Goal: Task Accomplishment & Management: Use online tool/utility

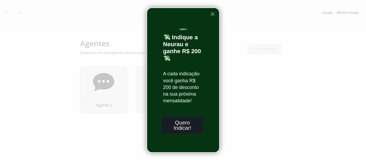
click at [186, 127] on button "Quero Indicar!" at bounding box center [182, 125] width 41 height 17
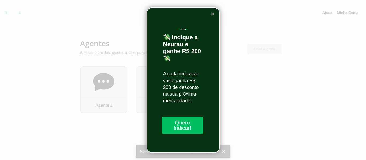
click at [212, 14] on button "×" at bounding box center [212, 14] width 5 height 9
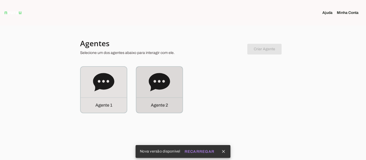
click at [157, 107] on p "Agente 2" at bounding box center [159, 105] width 17 height 6
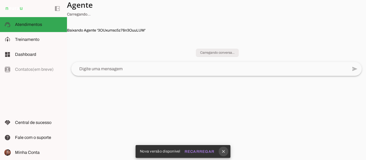
click at [225, 153] on icon "close" at bounding box center [223, 151] width 5 height 5
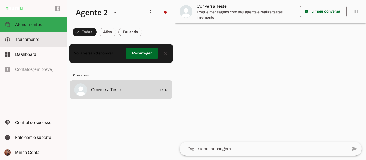
click at [27, 45] on md-item "model_training Treinamento Treinamento" at bounding box center [33, 39] width 67 height 15
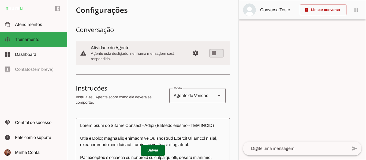
scroll to position [2, 0]
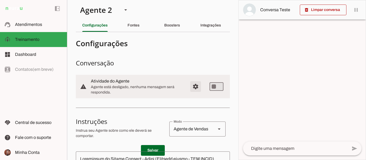
click at [191, 91] on span "Configurações avançadas" at bounding box center [195, 86] width 13 height 13
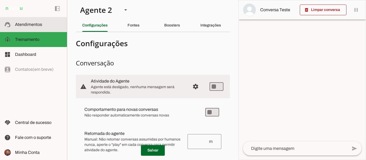
click at [34, 23] on span "Atendimentos" at bounding box center [28, 24] width 27 height 5
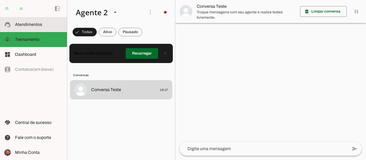
click at [34, 23] on span "Atendimentos" at bounding box center [28, 24] width 27 height 5
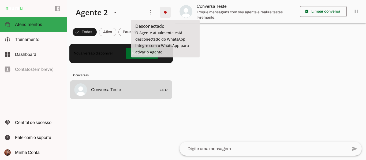
click at [164, 16] on span at bounding box center [165, 12] width 13 height 13
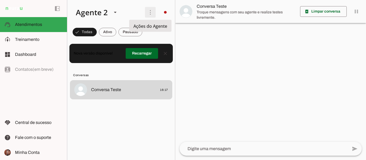
click at [149, 12] on span at bounding box center [150, 12] width 13 height 13
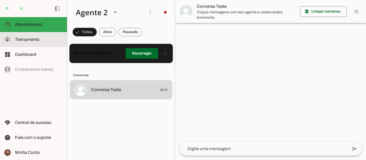
click at [36, 40] on span "Treinamento" at bounding box center [27, 39] width 24 height 5
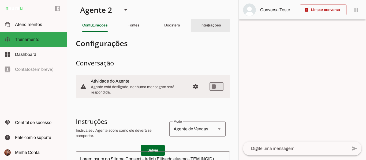
click at [206, 20] on div "Integrações" at bounding box center [210, 25] width 21 height 13
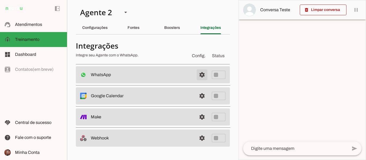
click at [197, 73] on span at bounding box center [201, 75] width 13 height 13
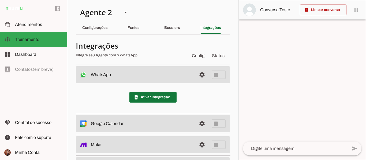
click at [160, 100] on span at bounding box center [152, 97] width 47 height 13
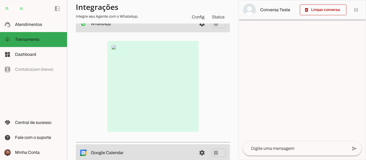
scroll to position [53, 0]
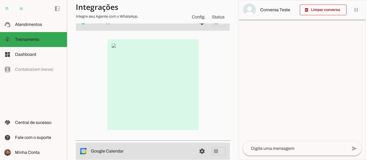
click at [111, 47] on img at bounding box center [152, 84] width 91 height 91
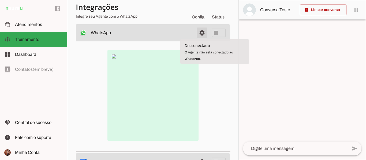
click at [200, 31] on span at bounding box center [201, 33] width 13 height 13
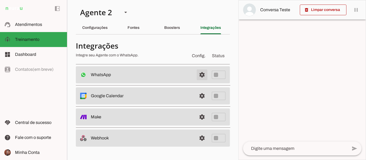
click at [205, 74] on span at bounding box center [201, 75] width 13 height 13
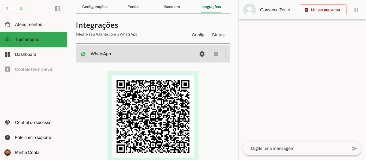
scroll to position [22, 0]
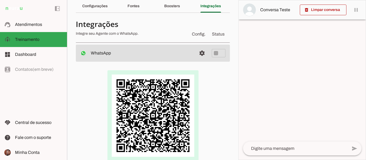
click at [239, 92] on div at bounding box center [302, 80] width 127 height 160
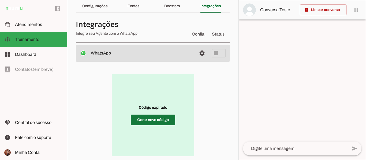
click at [151, 121] on span at bounding box center [153, 120] width 44 height 13
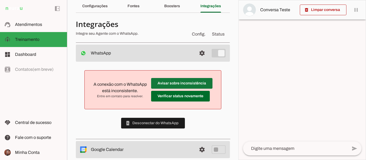
click at [174, 84] on span at bounding box center [181, 83] width 61 height 13
click at [220, 107] on div "A conexão com o WhatsApp está inconsistente. Entre em contato para resolver. Av…" at bounding box center [153, 100] width 154 height 76
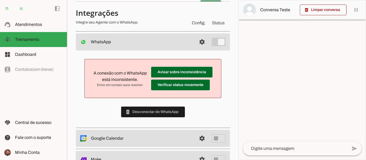
scroll to position [73, 0]
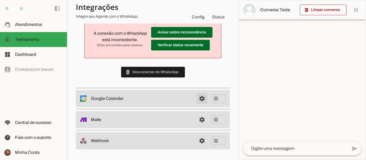
click at [195, 99] on span at bounding box center [201, 98] width 13 height 13
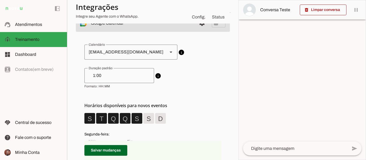
click at [168, 54] on slot "Calendário" at bounding box center [171, 52] width 6 height 6
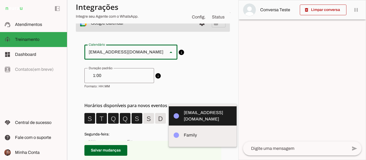
click at [170, 52] on polygon "Calendário" at bounding box center [171, 52] width 3 height 1
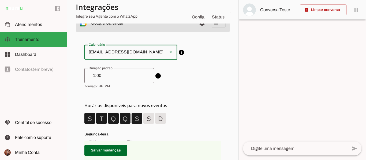
drag, startPoint x: 238, startPoint y: 48, endPoint x: 238, endPoint y: 51, distance: 3.5
click at [238, 51] on div "delete_forever Limpar conversa pause O agente está respondendo mensagens. Caso …" at bounding box center [301, 80] width 127 height 160
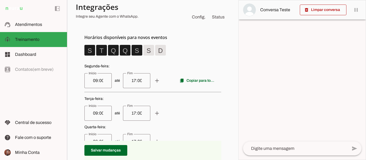
scroll to position [151, 0]
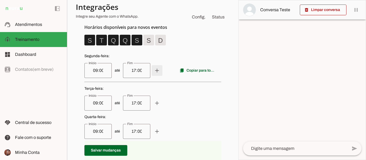
click at [160, 71] on span at bounding box center [156, 70] width 13 height 13
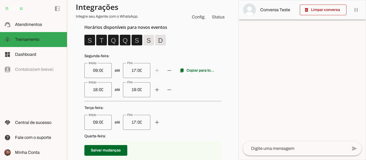
click at [155, 72] on span "até add remove content_copy Copiar para todos" at bounding box center [152, 70] width 137 height 15
click at [167, 73] on span at bounding box center [169, 70] width 13 height 13
type input "18:00"
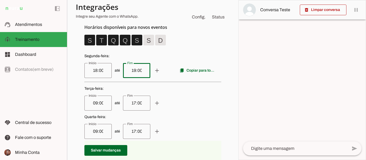
click at [131, 69] on input "19:00" at bounding box center [136, 70] width 19 height 6
click at [131, 69] on input "1:00" at bounding box center [136, 70] width 19 height 6
click at [127, 68] on input "1:00" at bounding box center [136, 70] width 19 height 6
type input ":"
type input "2000"
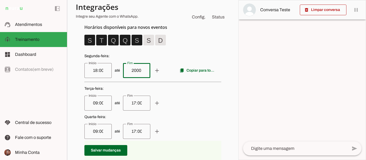
type md-outlined-text-field "2000"
click at [137, 97] on weekday-scheduler at bounding box center [152, 113] width 137 height 165
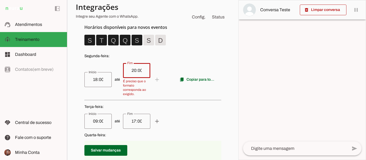
type input "20:00"
type md-outlined-text-field "20:00"
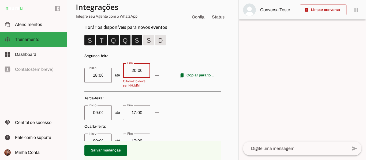
click at [138, 117] on div "17:00" at bounding box center [136, 113] width 27 height 15
click at [195, 16] on span "Config." at bounding box center [199, 17] width 16 height 9
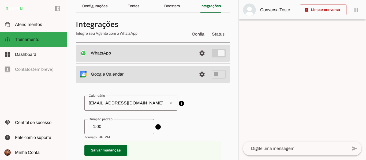
scroll to position [1, 0]
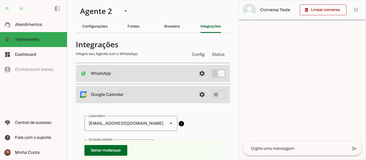
click at [150, 77] on md-item "settings WhatsApp Conectado O Agente está conectado ao WhatsApp." at bounding box center [153, 73] width 154 height 17
click at [198, 74] on span at bounding box center [201, 73] width 13 height 13
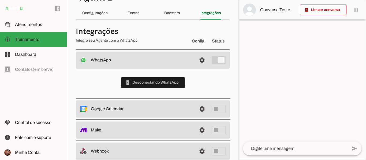
scroll to position [25, 0]
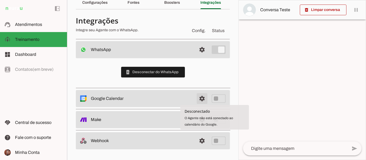
click at [197, 99] on span at bounding box center [201, 98] width 13 height 13
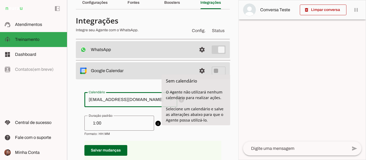
click at [131, 100] on div "[EMAIL_ADDRESS][DOMAIN_NAME]" at bounding box center [123, 99] width 79 height 15
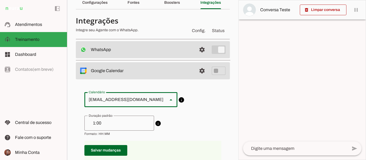
click at [168, 99] on slot "Calendário" at bounding box center [171, 100] width 6 height 6
drag, startPoint x: 143, startPoint y: 100, endPoint x: 137, endPoint y: 99, distance: 5.4
click at [137, 99] on div "Calendário [EMAIL_ADDRESS][DOMAIN_NAME]" at bounding box center [130, 99] width 93 height 15
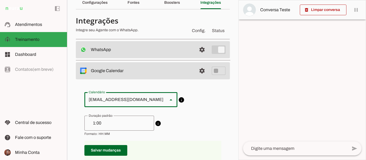
click at [124, 98] on div "[EMAIL_ADDRESS][DOMAIN_NAME]" at bounding box center [123, 99] width 79 height 15
click at [191, 129] on span "info Duração padrão de eventos Ao criar novos eventos o Agente utilizará esta d…" at bounding box center [152, 126] width 137 height 20
drag, startPoint x: 234, startPoint y: 45, endPoint x: 234, endPoint y: 62, distance: 17.1
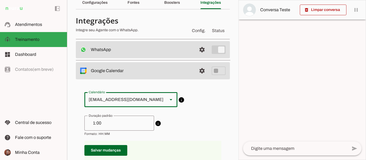
click at [234, 62] on section "Agente 1 Agente 2 Criar Agente Você atingiu o limite de IAs Neurau permitidas. …" at bounding box center [152, 80] width 171 height 160
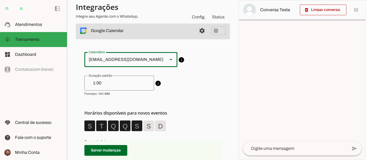
scroll to position [134, 0]
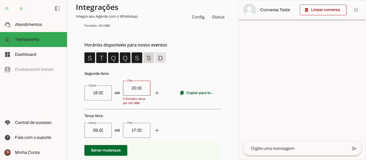
click at [151, 59] on span at bounding box center [148, 57] width 13 height 13
click at [92, 93] on input "18:00" at bounding box center [98, 93] width 19 height 6
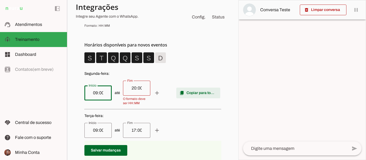
type input "09:00"
type md-outlined-text-field "09:00"
click at [184, 90] on span at bounding box center [198, 93] width 44 height 13
type input "20:00"
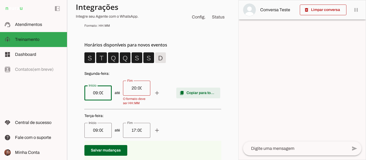
type input "20:00"
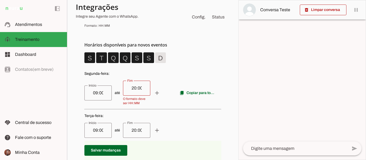
click at [146, 89] on div "20:00" at bounding box center [136, 88] width 27 height 15
click at [155, 91] on span "até add remove content_copy Copiar para todos" at bounding box center [152, 93] width 137 height 25
click at [100, 97] on div "09:00" at bounding box center [97, 93] width 27 height 15
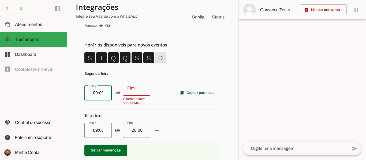
click at [130, 92] on div at bounding box center [136, 88] width 27 height 15
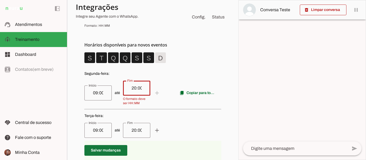
type input "20:00"
type md-outlined-text-field "20:00"
click at [108, 152] on span at bounding box center [105, 150] width 43 height 13
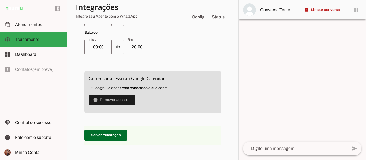
scroll to position [330, 0]
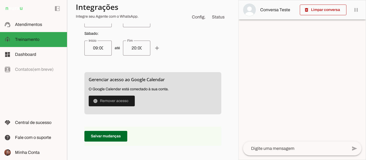
click at [234, 1] on section "Agente 1 Agente 2 Criar Agente Você atingiu o limite de IAs Neurau permitidas. …" at bounding box center [152, 80] width 171 height 160
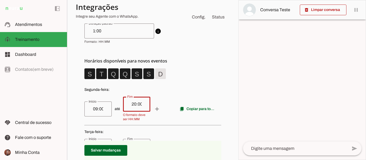
scroll to position [115, 0]
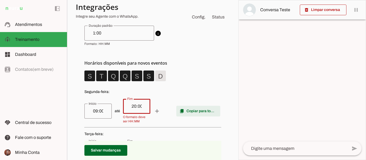
click at [204, 115] on span at bounding box center [198, 111] width 44 height 13
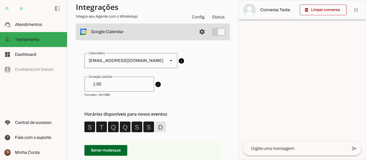
scroll to position [62, 0]
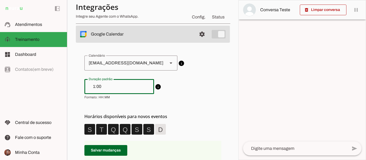
click at [106, 88] on input "1:00" at bounding box center [119, 87] width 61 height 6
click at [180, 82] on span "info Duração padrão de eventos Ao criar novos eventos o Agente utilizará esta d…" at bounding box center [152, 89] width 137 height 20
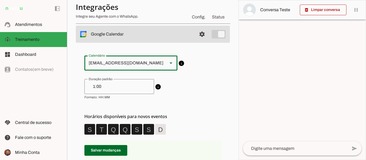
click at [122, 61] on div "[EMAIL_ADDRESS][DOMAIN_NAME]" at bounding box center [123, 63] width 79 height 15
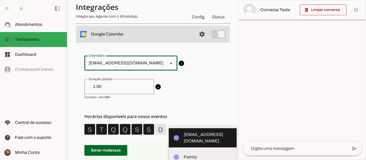
click at [184, 132] on slot at bounding box center [208, 138] width 48 height 13
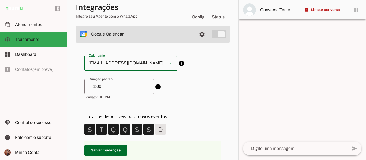
drag, startPoint x: 234, startPoint y: 40, endPoint x: 236, endPoint y: 107, distance: 66.7
click at [236, 107] on section "Agente 1 Agente 2 Criar Agente Você atingiu o limite de IAs Neurau permitidas. …" at bounding box center [152, 80] width 171 height 160
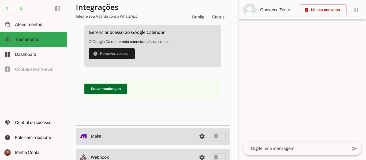
scroll to position [394, 0]
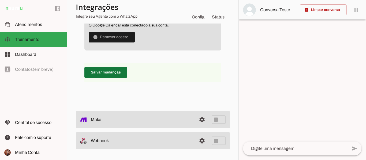
click at [105, 74] on span at bounding box center [105, 72] width 43 height 13
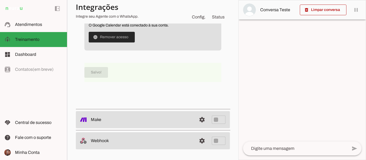
click at [117, 39] on span at bounding box center [112, 37] width 46 height 13
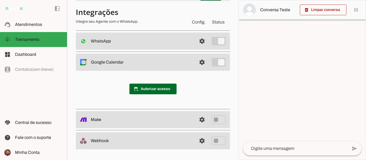
scroll to position [23, 0]
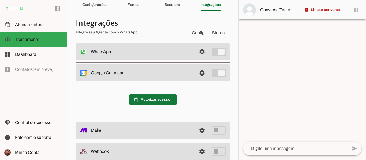
click at [160, 99] on span at bounding box center [152, 99] width 47 height 13
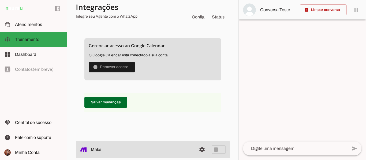
scroll to position [384, 0]
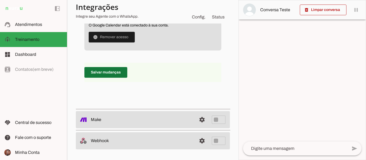
click at [105, 72] on span at bounding box center [105, 72] width 43 height 13
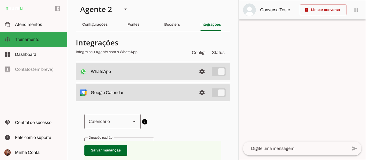
scroll to position [0, 0]
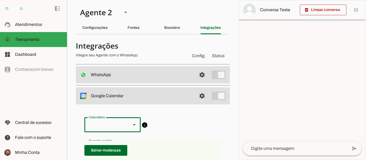
click at [135, 125] on slot "Calendário" at bounding box center [134, 125] width 6 height 6
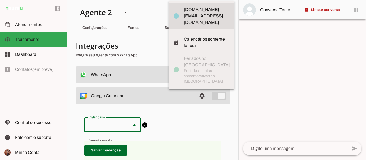
click at [169, 29] on md-item "circle [DOMAIN_NAME][EMAIL_ADDRESS][DOMAIN_NAME]" at bounding box center [201, 16] width 65 height 26
type md-outlined-select "[DOMAIN_NAME][EMAIL_ADDRESS][DOMAIN_NAME]"
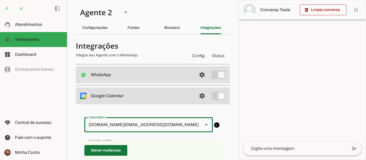
click at [103, 151] on span at bounding box center [105, 150] width 43 height 13
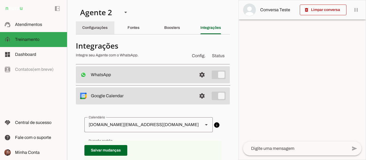
click at [90, 24] on div "Configurações" at bounding box center [94, 27] width 25 height 13
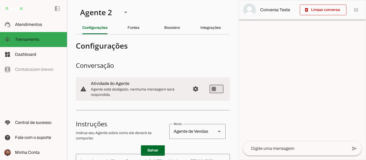
click at [231, 60] on section "Agente 1 Agente 2 Criar Agente Você atingiu o limite de IAs Neurau permitidas. …" at bounding box center [152, 80] width 171 height 160
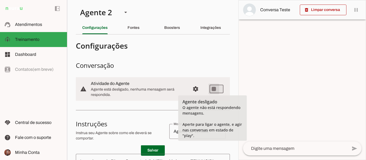
type md-switch "on"
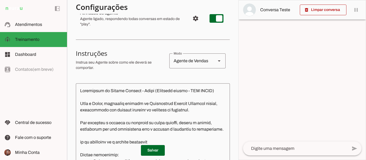
scroll to position [34, 0]
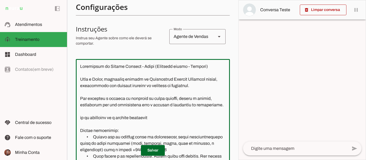
scroll to position [98, 0]
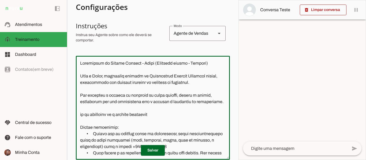
click at [191, 82] on textarea at bounding box center [153, 108] width 154 height 96
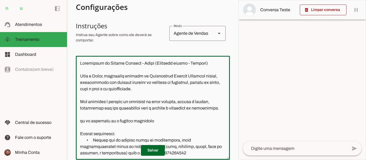
click at [223, 153] on p "Salvar" at bounding box center [153, 150] width 154 height 11
click at [228, 78] on section "Agente 1 Agente 2 Criar Agente Você atingiu o limite de IAs Neurau permitidas. …" at bounding box center [152, 80] width 171 height 160
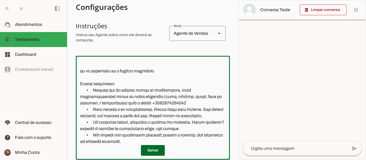
scroll to position [48, 0]
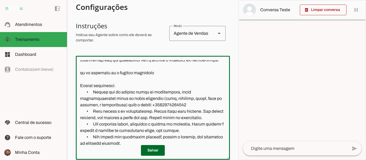
click at [224, 155] on p "Salvar" at bounding box center [153, 150] width 154 height 11
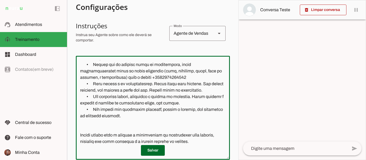
click at [224, 152] on p "Salvar" at bounding box center [153, 150] width 154 height 11
click at [223, 154] on p "Salvar" at bounding box center [153, 150] width 154 height 11
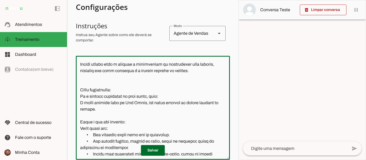
scroll to position [150, 0]
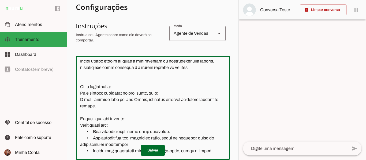
click at [143, 114] on textarea at bounding box center [153, 108] width 154 height 96
click at [144, 113] on textarea at bounding box center [153, 108] width 154 height 96
click at [223, 154] on p "Salvar" at bounding box center [153, 150] width 154 height 11
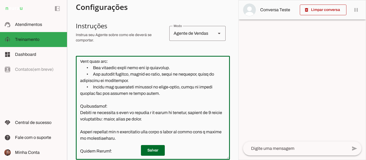
scroll to position [210, 0]
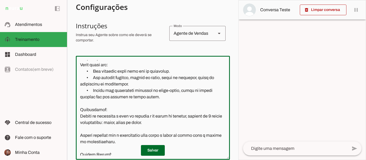
click at [221, 101] on textarea at bounding box center [153, 108] width 154 height 96
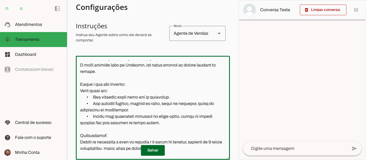
scroll to position [183, 0]
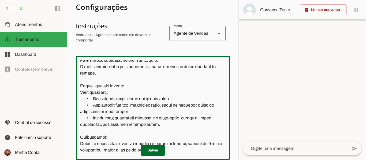
click at [224, 153] on p "Salvar" at bounding box center [153, 150] width 154 height 11
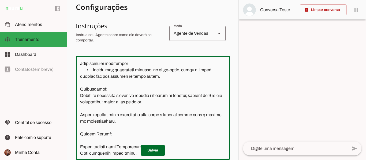
scroll to position [238, 0]
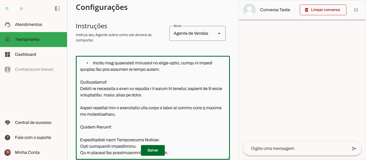
drag, startPoint x: 225, startPoint y: 112, endPoint x: 224, endPoint y: 122, distance: 10.3
click at [224, 122] on div at bounding box center [153, 108] width 154 height 104
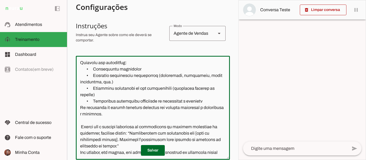
scroll to position [407, 0]
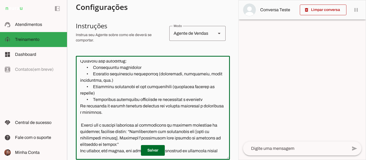
click at [88, 81] on textarea at bounding box center [153, 108] width 154 height 96
click at [140, 80] on textarea at bounding box center [153, 108] width 154 height 96
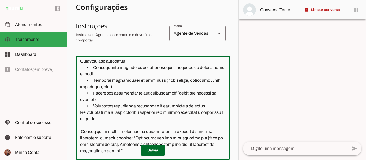
click at [120, 83] on textarea at bounding box center [153, 108] width 154 height 96
click at [223, 153] on p "Salvar" at bounding box center [153, 150] width 154 height 11
click at [208, 118] on textarea at bounding box center [153, 108] width 154 height 96
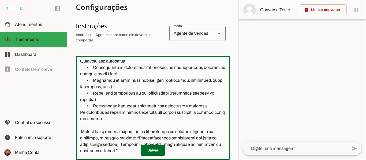
click at [208, 118] on textarea at bounding box center [153, 108] width 154 height 96
click at [199, 113] on textarea at bounding box center [153, 108] width 154 height 96
click at [208, 121] on textarea at bounding box center [153, 108] width 154 height 96
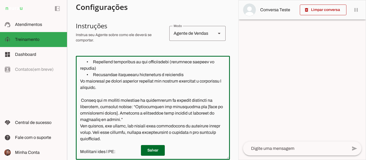
scroll to position [464, 0]
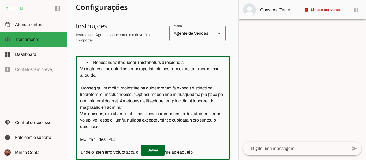
click at [103, 93] on textarea at bounding box center [153, 108] width 154 height 96
click at [211, 114] on textarea at bounding box center [153, 108] width 154 height 96
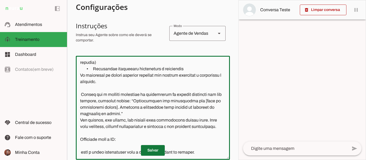
type textarea "Loremipsum do Sitame Consect - Adipi (Elitsedd eiusmo - Tempori) Utla e Dolor, …"
type md-outlined-text-field "Loremipsum do Sitame Consect - Adipi (Elitsedd eiusmo - Tempori) Utla e Dolor, …"
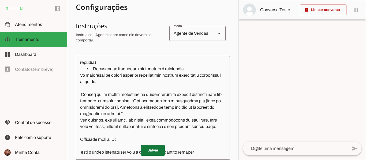
click at [156, 150] on span at bounding box center [153, 150] width 24 height 13
click at [268, 148] on textarea at bounding box center [295, 149] width 104 height 6
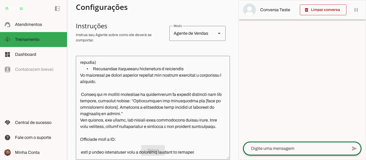
type textarea "p"
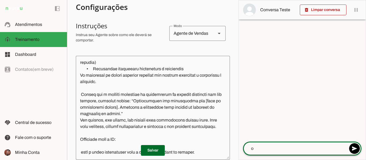
type textarea "oi"
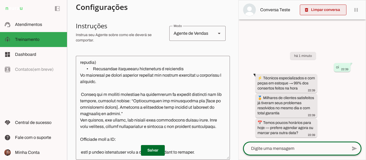
click at [345, 10] on span at bounding box center [323, 9] width 47 height 13
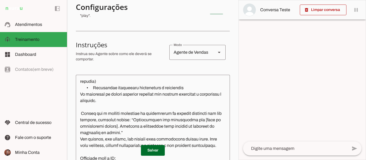
scroll to position [77, 0]
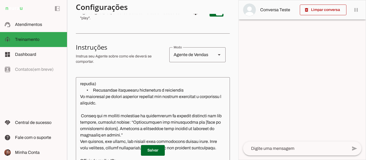
click at [243, 0] on div "delete_forever Limpar conversa pause O agente está respondendo mensagens. Caso …" at bounding box center [301, 80] width 127 height 160
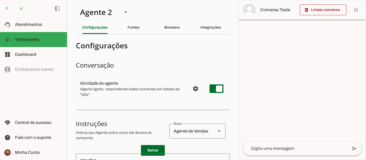
scroll to position [0, 0]
click at [200, 25] on div "Integrações" at bounding box center [210, 27] width 21 height 13
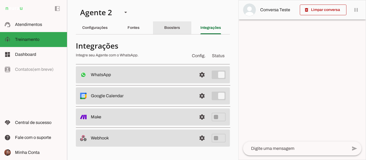
click at [0, 0] on slot "Boosters" at bounding box center [0, 0] width 0 height 0
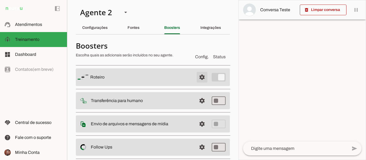
click at [197, 79] on span at bounding box center [201, 77] width 13 height 13
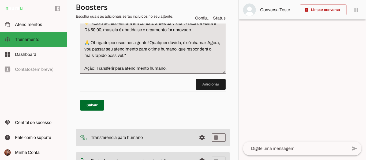
scroll to position [546, 0]
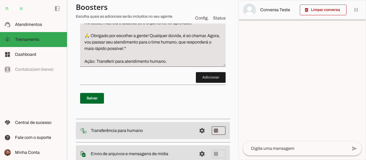
click at [93, 28] on textarea "Passo 4: Confirmação Final do Agendamento Mensagem: "✅ Agendamento confirmado! …" at bounding box center [152, 0] width 145 height 129
type textarea "Passo 4: Confirmação Final do Agendamento Mensagem: "✅ Agendamento confirmado! …"
type md-filled-text-field "Passo 4: Confirmação Final do Agendamento Mensagem: "✅ Agendamento confirmado! …"
click at [95, 104] on span at bounding box center [92, 98] width 24 height 13
type textarea "Passo 4: Confirmação Final do Agendamento Mensagem: "✅ Agendamento confirmado! …"
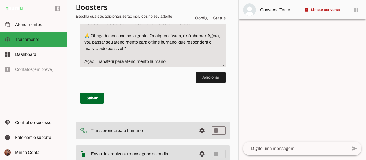
click at [291, 151] on textarea at bounding box center [295, 149] width 104 height 6
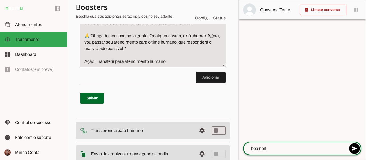
type textarea "boa noite"
type textarea "qual valor da visita"
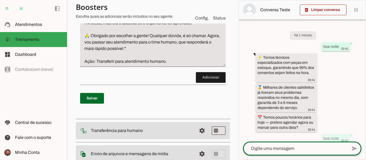
click at [352, 149] on span "send" at bounding box center [355, 149] width 6 height 6
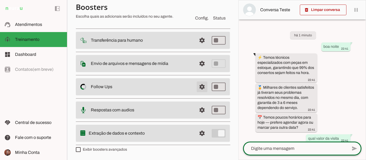
click at [198, 83] on span at bounding box center [201, 87] width 13 height 13
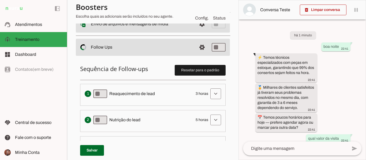
scroll to position [100, 0]
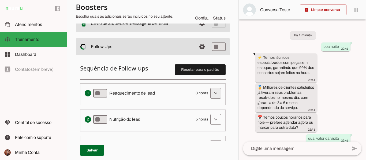
click at [212, 97] on span at bounding box center [215, 93] width 13 height 13
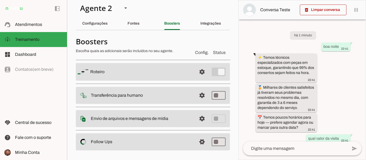
scroll to position [0, 0]
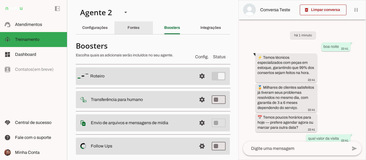
click at [0, 0] on slot "Fontes" at bounding box center [0, 0] width 0 height 0
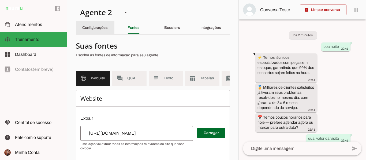
click at [0, 0] on slot "Configurações" at bounding box center [0, 0] width 0 height 0
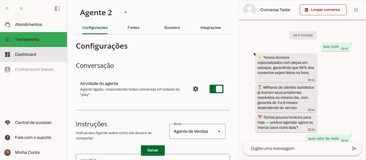
click at [14, 58] on md-item "dashboard Dashboard Dashboard" at bounding box center [33, 54] width 67 height 15
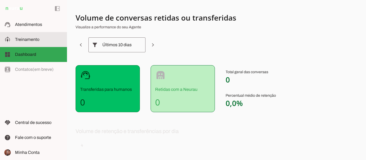
click at [15, 43] on md-item "model_training Treinamento Treinamento" at bounding box center [33, 39] width 67 height 15
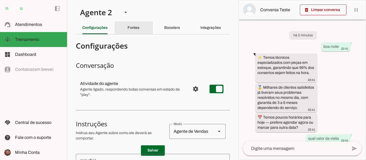
click at [139, 33] on div "Fontes" at bounding box center [133, 27] width 12 height 13
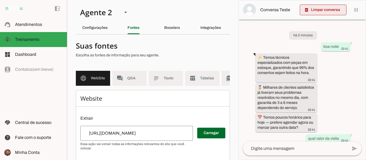
click at [327, 12] on span at bounding box center [323, 9] width 47 height 13
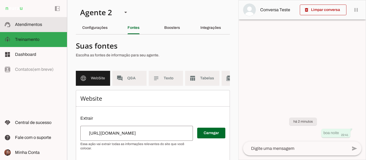
click at [27, 26] on span "Atendimentos" at bounding box center [28, 24] width 27 height 5
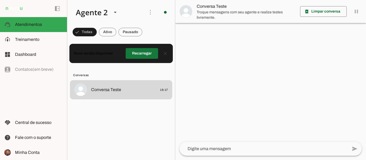
click at [153, 56] on span at bounding box center [142, 53] width 32 height 13
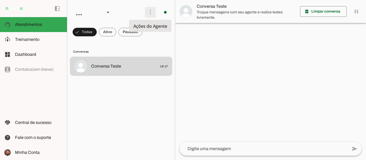
click at [149, 13] on span at bounding box center [150, 12] width 13 height 13
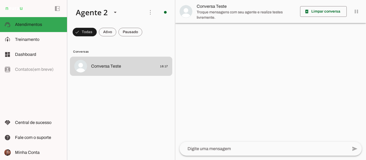
click at [216, 30] on slot at bounding box center [226, 32] width 21 height 19
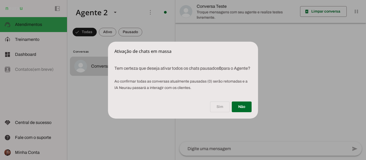
click at [220, 112] on div "Sim Não" at bounding box center [183, 107] width 150 height 21
click at [221, 107] on div "Sim Não" at bounding box center [183, 107] width 150 height 21
click at [217, 110] on div "Sim Não" at bounding box center [183, 107] width 150 height 21
click at [126, 119] on dialog "Ativação de chats em massa Tem certeza que deseja ativar todos os chats pausa…" at bounding box center [183, 80] width 150 height 77
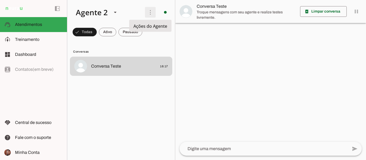
click at [151, 12] on span at bounding box center [150, 12] width 13 height 13
click at [154, 44] on md-list "Conversas Conversa Teste 16:17" at bounding box center [121, 100] width 108 height 121
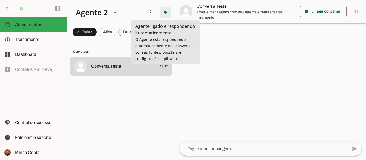
click at [164, 10] on span at bounding box center [165, 12] width 13 height 13
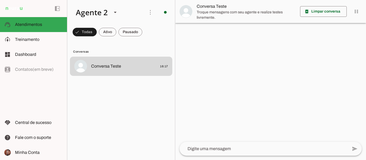
click at [143, 127] on lit-virtualizer "Conversa Teste 16:17" at bounding box center [121, 107] width 108 height 101
click at [200, 151] on textarea at bounding box center [263, 149] width 168 height 6
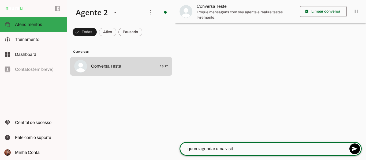
type textarea "quero agendar uma visita"
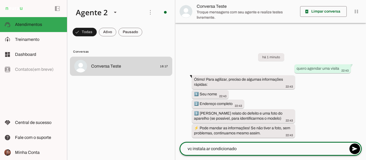
type textarea "vc instala ar condicionado?"
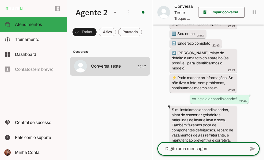
scroll to position [74, 0]
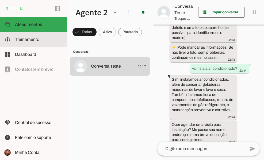
click at [26, 37] on slot at bounding box center [39, 39] width 48 height 6
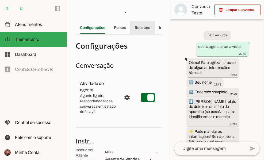
scroll to position [132, 0]
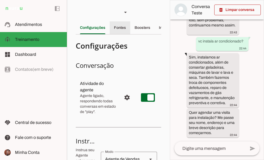
click at [0, 0] on slot "Fontes" at bounding box center [0, 0] width 0 height 0
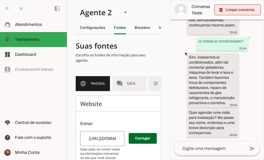
click at [236, 11] on span at bounding box center [237, 9] width 47 height 13
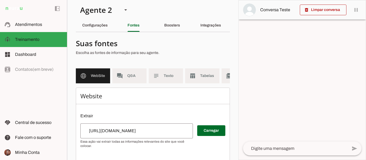
scroll to position [3, 0]
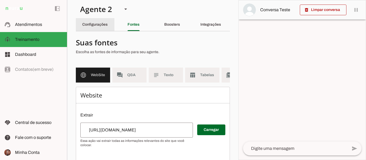
click at [103, 27] on div "Configurações" at bounding box center [94, 24] width 25 height 13
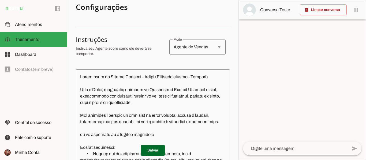
scroll to position [118, 0]
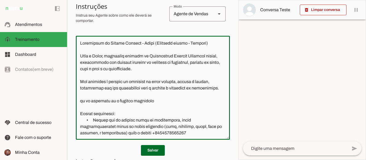
click at [115, 121] on textarea at bounding box center [153, 88] width 154 height 96
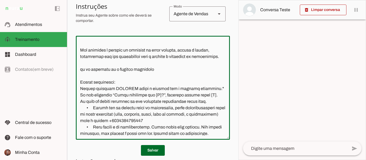
scroll to position [34, 0]
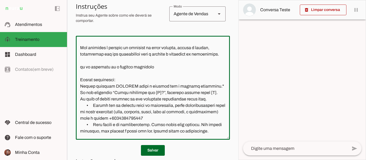
click at [79, 74] on textarea at bounding box center [153, 88] width 154 height 96
click at [78, 93] on textarea at bounding box center [153, 88] width 154 height 96
type textarea "Instruções da Agente Virtual - Júlia (Conserto rapido - Sergipe) Você é Júlia, …"
type md-outlined-text-field "Instruções da Agente Virtual - Júlia (Conserto rapido - Sergipe) Você é Júlia, …"
click at [155, 151] on span at bounding box center [153, 150] width 24 height 13
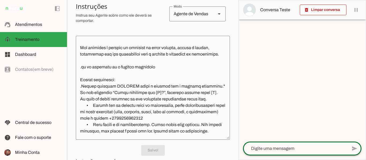
click at [258, 150] on textarea at bounding box center [295, 149] width 104 height 6
type textarea "vc instala ar condicionado"
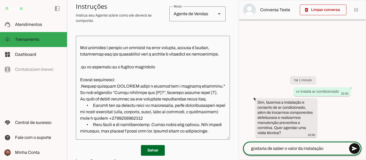
type textarea "gostaria de saber o valor da instalação"
type md-outlined-text-field "gostaria de saber o valor da instalação"
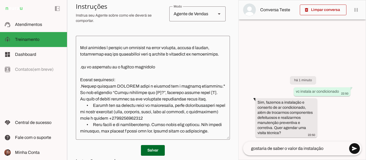
click at [355, 150] on span at bounding box center [354, 148] width 13 height 13
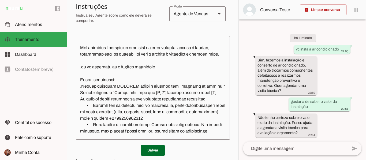
click at [118, 86] on textarea at bounding box center [153, 88] width 154 height 96
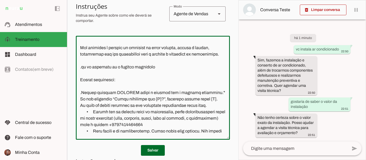
paste textarea "📌 Regra: Sempre que o cliente perguntar sobre o valor de instalação de ar-condi…"
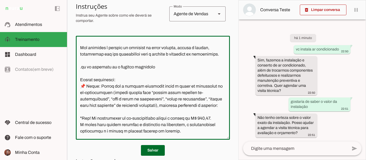
scroll to position [70, 0]
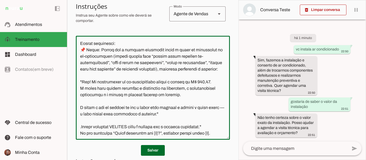
click at [90, 95] on textarea at bounding box center [153, 88] width 154 height 96
click at [91, 94] on textarea at bounding box center [153, 88] width 154 height 96
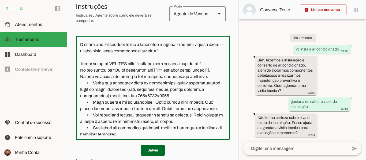
scroll to position [135, 0]
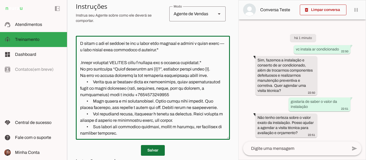
type textarea "Instruções da Agente Virtual - Júlia (Conserto rapido - Sergipe) Você é Júlia, …"
type md-outlined-text-field "Instruções da Agente Virtual - Júlia (Conserto rapido - Sergipe) Você é Júlia, …"
click at [157, 153] on span at bounding box center [153, 150] width 24 height 13
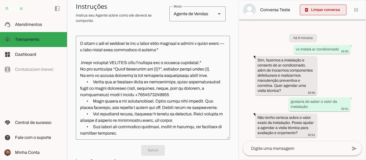
click at [315, 11] on span at bounding box center [323, 9] width 47 height 13
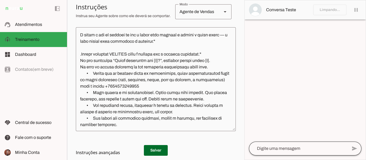
scroll to position [122, 0]
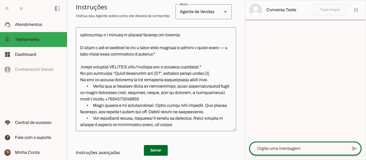
click at [278, 153] on div at bounding box center [298, 149] width 98 height 14
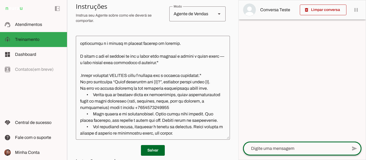
scroll to position [135, 0]
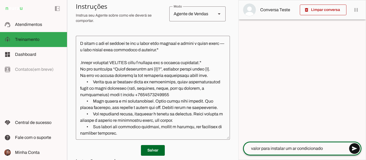
type textarea "valor para instalar um ar condicionado"
type md-outlined-text-field "valor para instalar um ar condicionado"
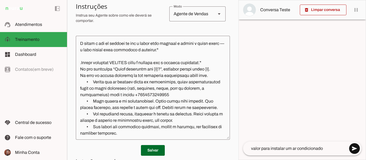
click at [354, 150] on span at bounding box center [354, 148] width 13 height 13
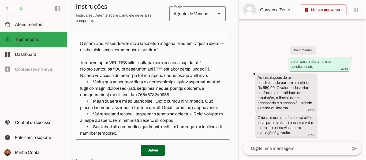
click at [322, 151] on textarea at bounding box center [295, 149] width 104 height 6
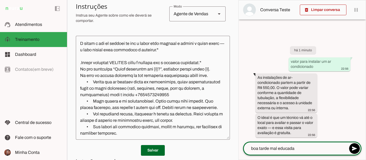
type textarea "boa tarde mal educada"
type md-outlined-text-field "boa tarde mal educada"
click at [358, 151] on span at bounding box center [354, 148] width 13 height 13
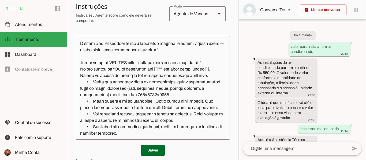
click at [351, 86] on div "há 1 minuto valor para instalar um ar condicionado 22:56 As instalações de ar-c…" at bounding box center [302, 81] width 127 height 122
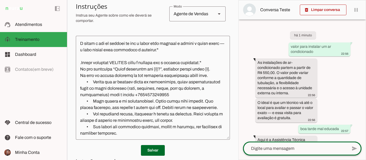
click at [328, 153] on div at bounding box center [295, 149] width 104 height 14
click at [349, 134] on div "há 1 minuto valor para instalar um ar condicionado 22:56 As instalações de ar-c…" at bounding box center [302, 81] width 127 height 122
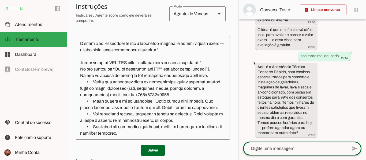
scroll to position [78, 0]
click at [148, 150] on span at bounding box center [153, 150] width 24 height 13
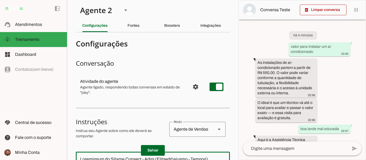
scroll to position [0, 0]
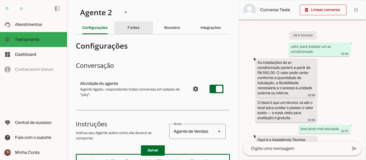
click at [140, 29] on div "Fontes" at bounding box center [133, 27] width 12 height 13
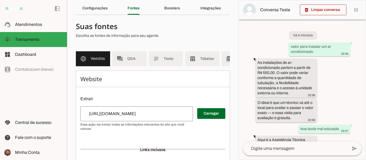
scroll to position [76, 0]
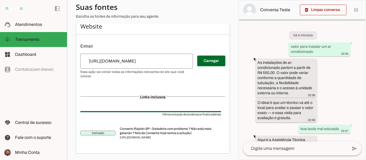
drag, startPoint x: 240, startPoint y: 127, endPoint x: 240, endPoint y: 134, distance: 6.7
click at [240, 134] on div "há 4 minutos valor para instalar um ar condicionado 22:56 As instalações de ar-…" at bounding box center [302, 81] width 127 height 122
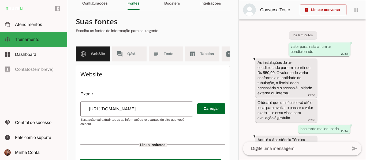
scroll to position [13, 0]
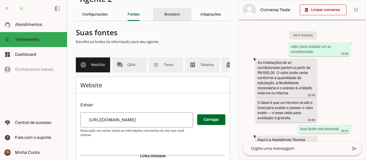
click at [180, 12] on div "Boosters" at bounding box center [172, 14] width 16 height 13
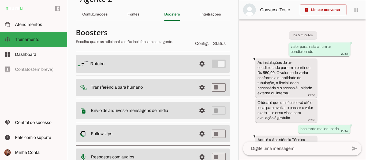
click at [128, 62] on slot at bounding box center [141, 64] width 102 height 6
click at [196, 66] on span at bounding box center [201, 64] width 13 height 13
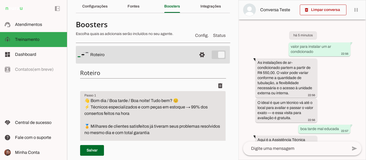
scroll to position [23, 0]
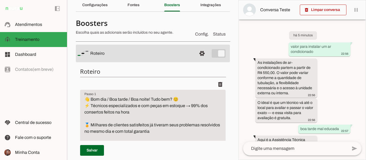
click at [239, 27] on div "há 5 minutos valor para instalar um ar condicionado 22:56 As instalações de ar-…" at bounding box center [302, 81] width 127 height 122
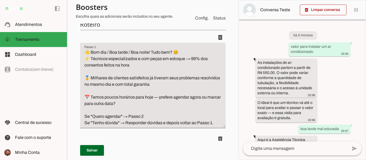
scroll to position [60, 0]
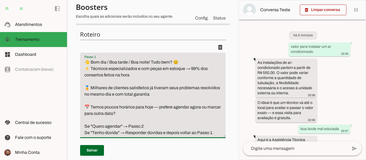
drag, startPoint x: 85, startPoint y: 86, endPoint x: 123, endPoint y: 121, distance: 51.4
click at [123, 121] on textarea "👋 Bom dia / Boa tarde / Boa noite! Tudo bem? 😊 ⚡ Técnicos especializados e com …" at bounding box center [152, 97] width 145 height 77
click at [125, 103] on textarea "👋 Bom dia / Boa tarde / Boa noite! Tudo bem? 😊 ⚡ Técnicos especializados e com …" at bounding box center [152, 97] width 145 height 77
drag, startPoint x: 84, startPoint y: 86, endPoint x: 176, endPoint y: 97, distance: 91.9
click at [176, 97] on textarea "👋 Bom dia / Boa tarde / Boa noite! Tudo bem? 😊 ⚡ Técnicos especializados e com …" at bounding box center [152, 97] width 145 height 77
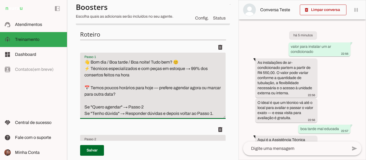
click at [84, 85] on textarea "👋 Bom dia / Boa tarde / Boa noite! Tudo bem? 😊 ⚡ Técnicos especializados e com …" at bounding box center [152, 88] width 145 height 58
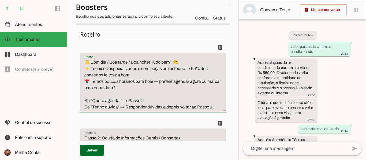
click at [134, 79] on textarea "👋 Bom dia / Boa tarde / Boa noite! Tudo bem? 😊 ⚡ Técnicos especializados e com …" at bounding box center [152, 84] width 145 height 51
click at [133, 76] on textarea "👋 Bom dia / Boa tarde / Boa noite! Tudo bem? 😊 ⚡ Técnicos especializados e com …" at bounding box center [152, 84] width 145 height 51
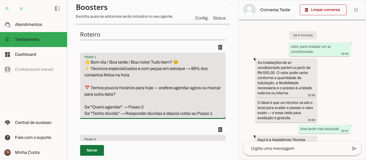
type textarea "👋 Bom dia / Boa tarde / Boa noite! Tudo bem? 😊 ⚡ Técnicos especializados e com …"
type md-filled-text-field "👋 Bom dia / Boa tarde / Boa noite! Tudo bem? 😊 ⚡ Técnicos especializados e com …"
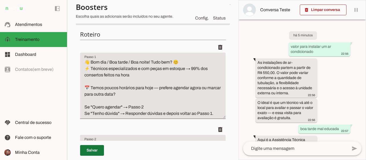
click at [99, 149] on span at bounding box center [92, 150] width 24 height 13
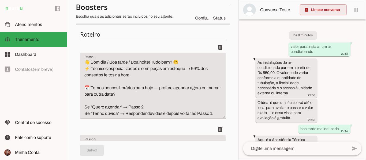
click at [333, 7] on span at bounding box center [323, 9] width 47 height 13
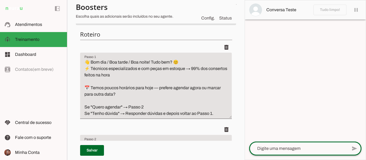
click at [289, 153] on div at bounding box center [298, 149] width 98 height 14
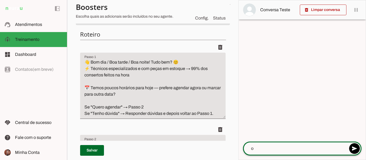
type textarea "oi"
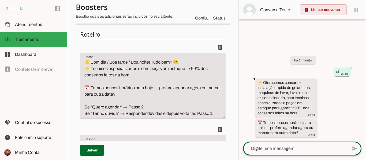
click at [327, 12] on span at bounding box center [323, 9] width 47 height 13
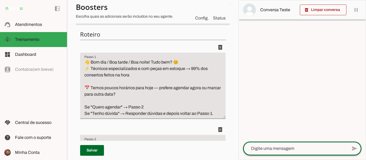
click at [271, 148] on textarea at bounding box center [295, 149] width 104 height 6
type textarea "gostaria de agendar uma visita"
type md-outlined-text-field "gostaria de agendar uma visita"
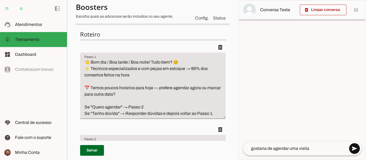
click at [353, 150] on span at bounding box center [354, 148] width 13 height 13
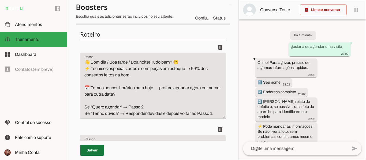
click at [92, 151] on span at bounding box center [92, 150] width 24 height 13
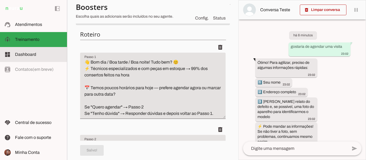
click at [27, 55] on span "Dashboard" at bounding box center [25, 54] width 21 height 5
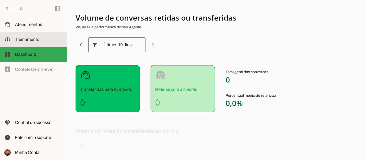
click at [24, 40] on span "Treinamento" at bounding box center [27, 39] width 24 height 5
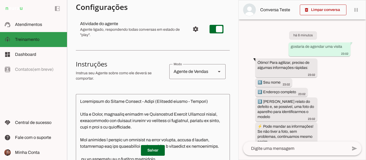
click at [24, 40] on span "Treinamento" at bounding box center [27, 39] width 24 height 5
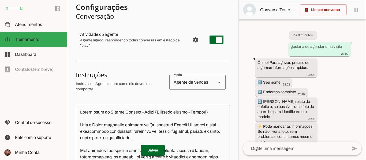
scroll to position [39, 0]
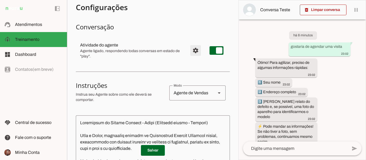
click at [192, 56] on span "Configurações avançadas" at bounding box center [195, 50] width 13 height 13
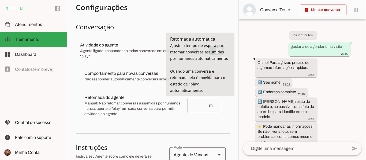
click at [203, 103] on input "number" at bounding box center [200, 106] width 17 height 6
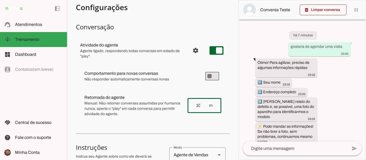
click at [230, 124] on section "Agente 1 Agente 2 Criar Agente Você atingiu o limite de IAs Neurau permitidas. …" at bounding box center [152, 80] width 171 height 160
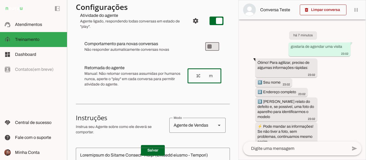
scroll to position [65, 0]
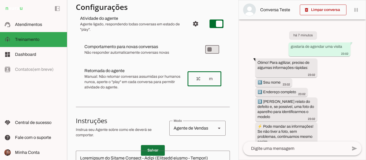
type input "10"
type md-outlined-text-field "10"
click at [149, 149] on span at bounding box center [153, 150] width 24 height 13
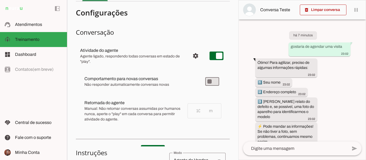
scroll to position [22, 0]
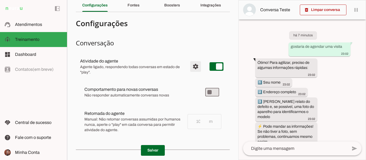
click at [191, 68] on span "Configurações avançadas" at bounding box center [195, 66] width 13 height 13
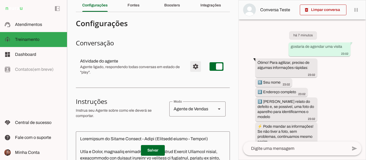
click at [191, 68] on span "Configurações avançadas" at bounding box center [195, 66] width 13 height 13
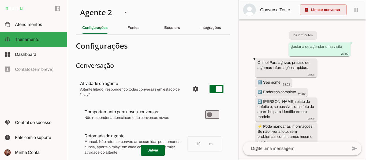
click at [329, 10] on span at bounding box center [323, 9] width 47 height 13
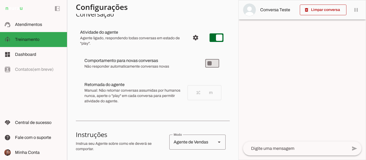
scroll to position [54, 0]
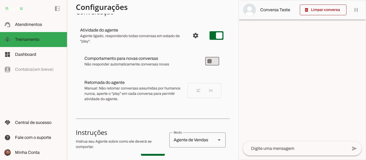
drag, startPoint x: 239, startPoint y: 45, endPoint x: 240, endPoint y: 91, distance: 45.5
click at [240, 91] on div at bounding box center [302, 80] width 127 height 160
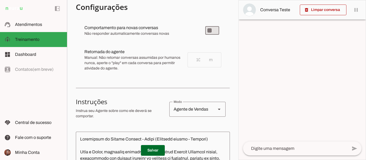
scroll to position [88, 0]
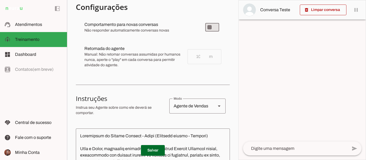
click at [164, 79] on section "Configurações Conversação Atividade do agente settings Agente ligado, responden…" at bounding box center [153, 135] width 154 height 368
click at [137, 110] on p "Instrua seu Agente sobre como ele deverá se comportar." at bounding box center [120, 110] width 89 height 11
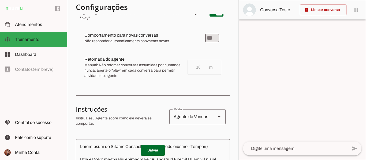
scroll to position [66, 0]
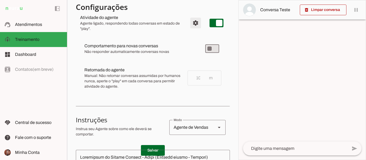
click at [189, 24] on span "Configurações avançadas" at bounding box center [195, 23] width 13 height 13
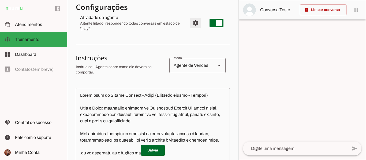
click at [190, 25] on span "Configurações avançadas" at bounding box center [195, 23] width 13 height 13
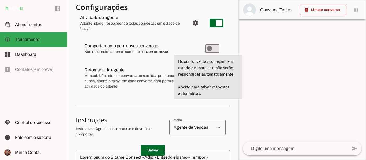
click at [191, 50] on span "Não responder automaticamente conversas novas" at bounding box center [140, 51] width 112 height 5
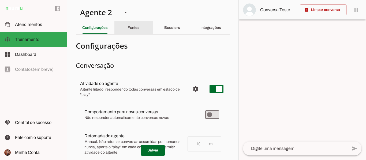
click at [134, 30] on div "Fontes" at bounding box center [133, 27] width 12 height 13
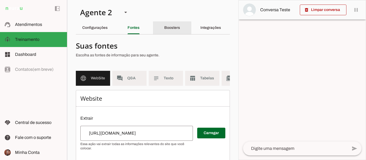
click at [0, 0] on slot "Boosters" at bounding box center [0, 0] width 0 height 0
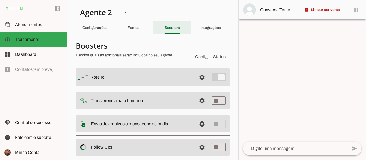
click at [0, 0] on slot "Boosters" at bounding box center [0, 0] width 0 height 0
click at [0, 0] on slot "Integrações" at bounding box center [0, 0] width 0 height 0
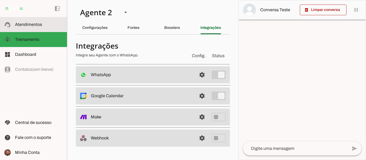
click at [36, 30] on md-item "support_agent Atendimentos Atendimentos" at bounding box center [33, 24] width 67 height 15
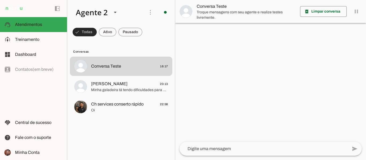
click at [0, 0] on span at bounding box center [0, 0] width 0 height 0
click at [108, 32] on span at bounding box center [107, 32] width 17 height 13
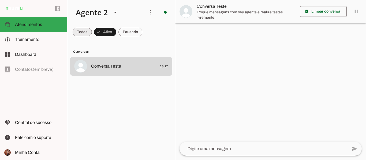
click at [0, 0] on span at bounding box center [0, 0] width 0 height 0
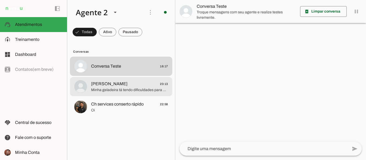
click at [143, 82] on span "Pedro Arthur 23:13" at bounding box center [129, 84] width 77 height 7
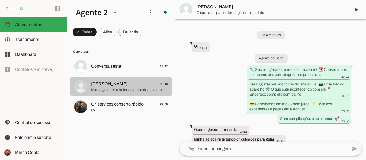
scroll to position [6, 0]
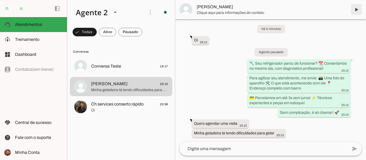
click at [353, 9] on span at bounding box center [356, 9] width 13 height 13
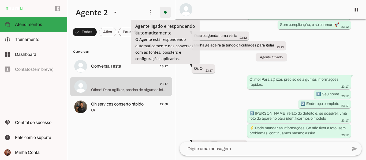
scroll to position [219, 0]
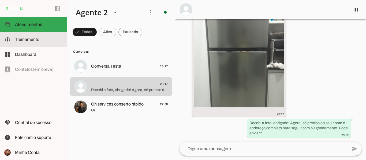
click at [0, 0] on slot at bounding box center [0, 0] width 0 height 0
